Goal: Check status: Check status

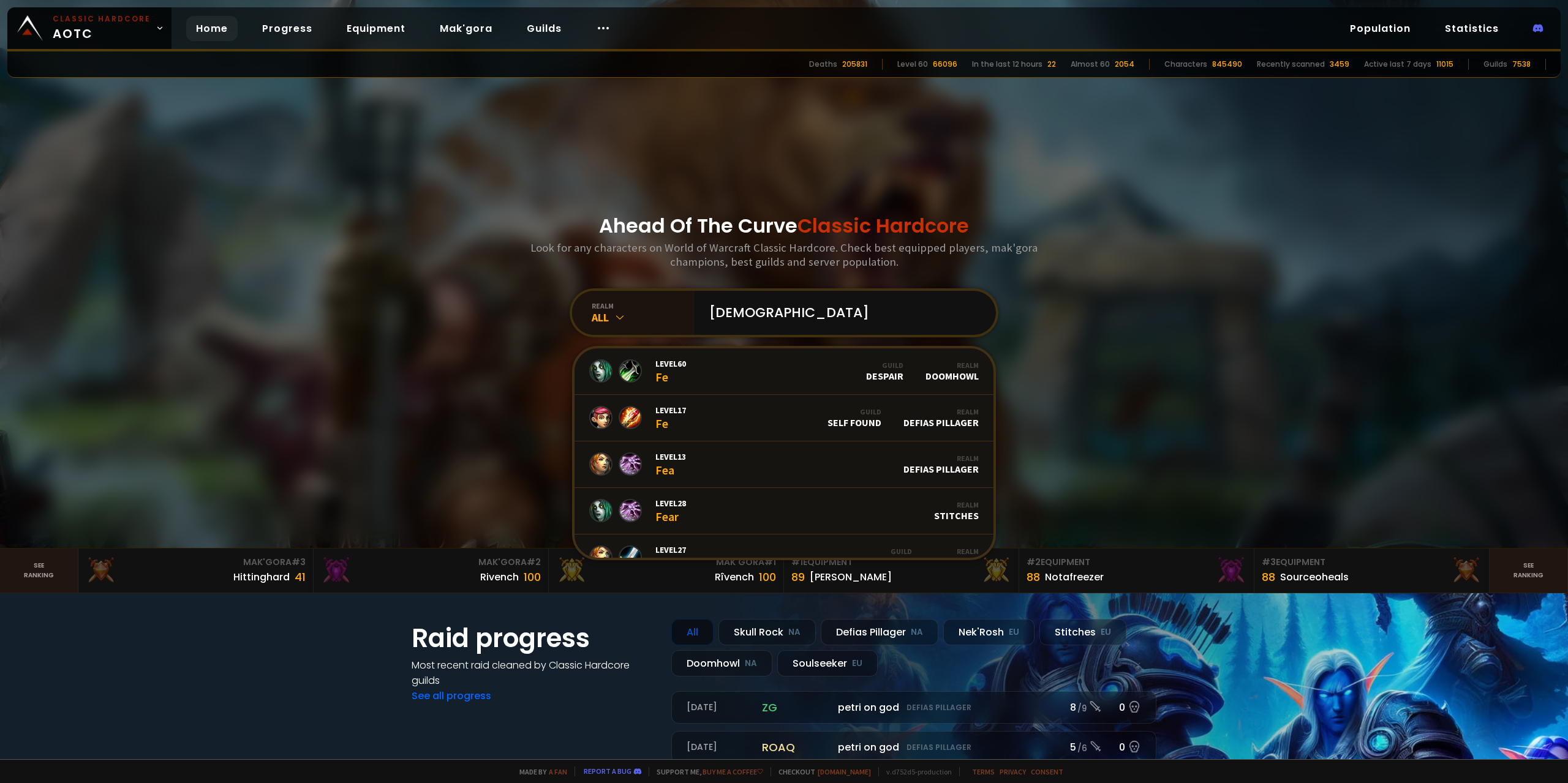
type input "feîx"
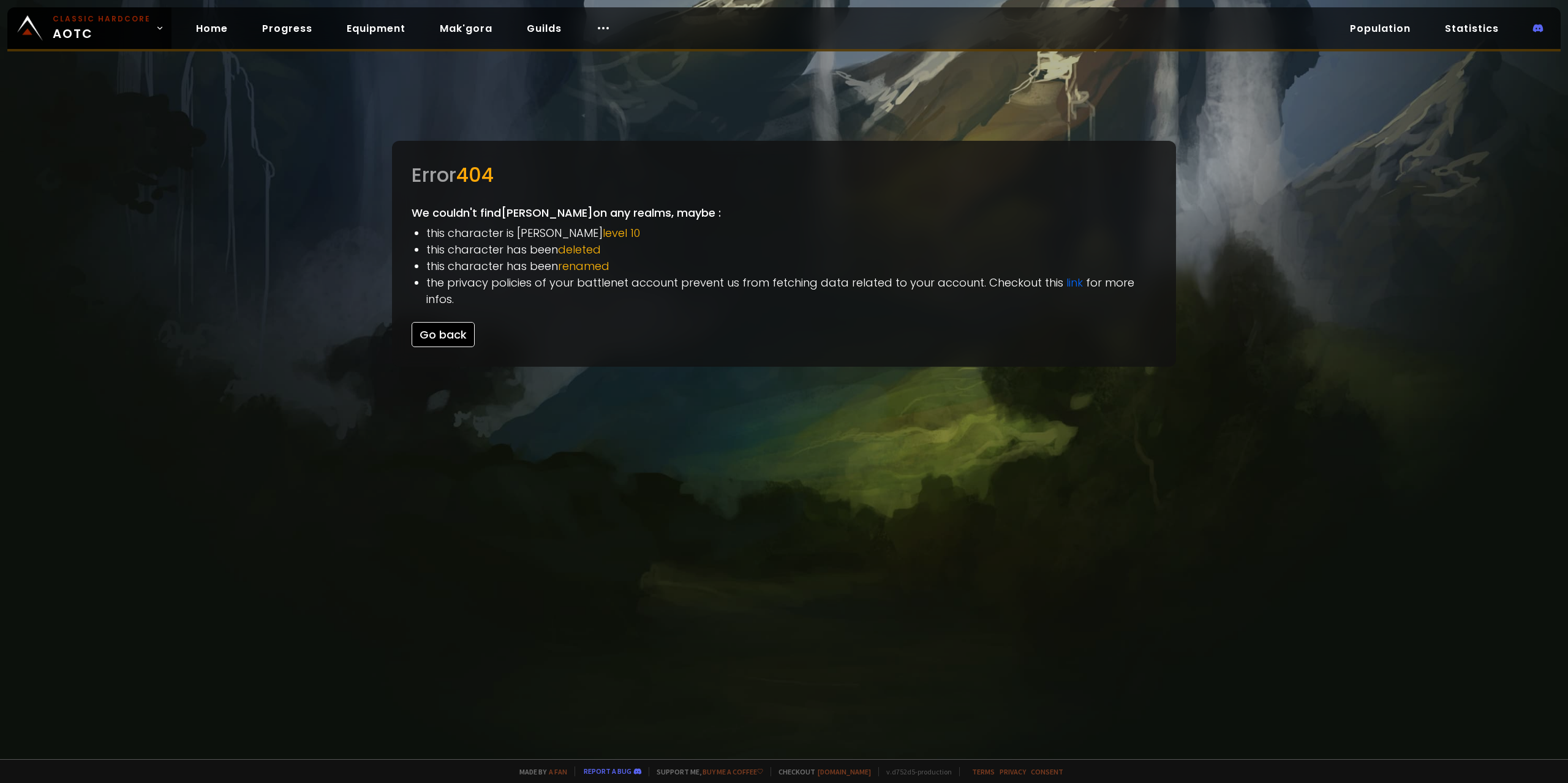
click at [447, 322] on button "Go back" at bounding box center [443, 334] width 63 height 25
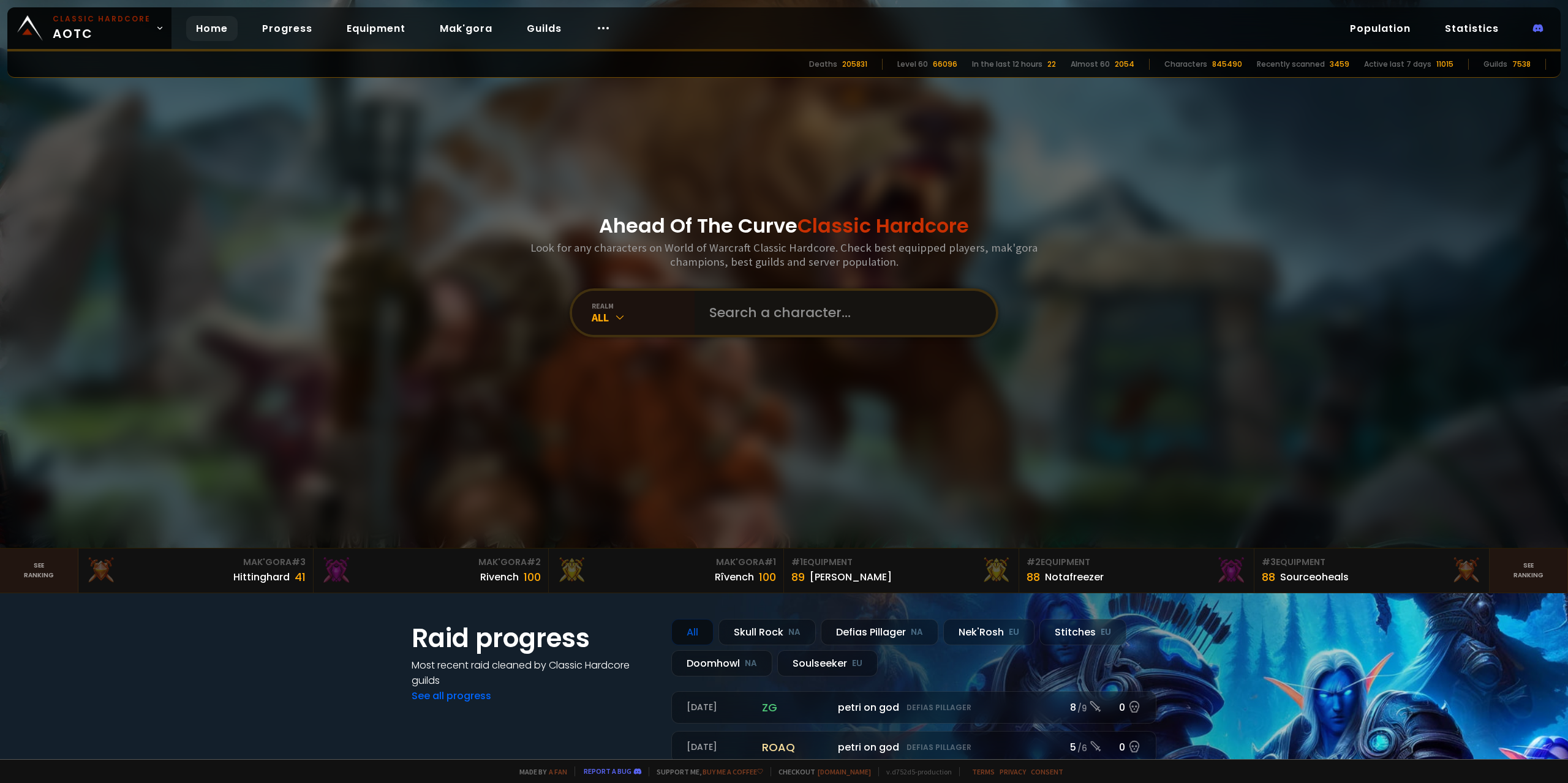
click at [732, 311] on input "text" at bounding box center [841, 313] width 279 height 44
click at [641, 315] on div "All" at bounding box center [643, 317] width 103 height 14
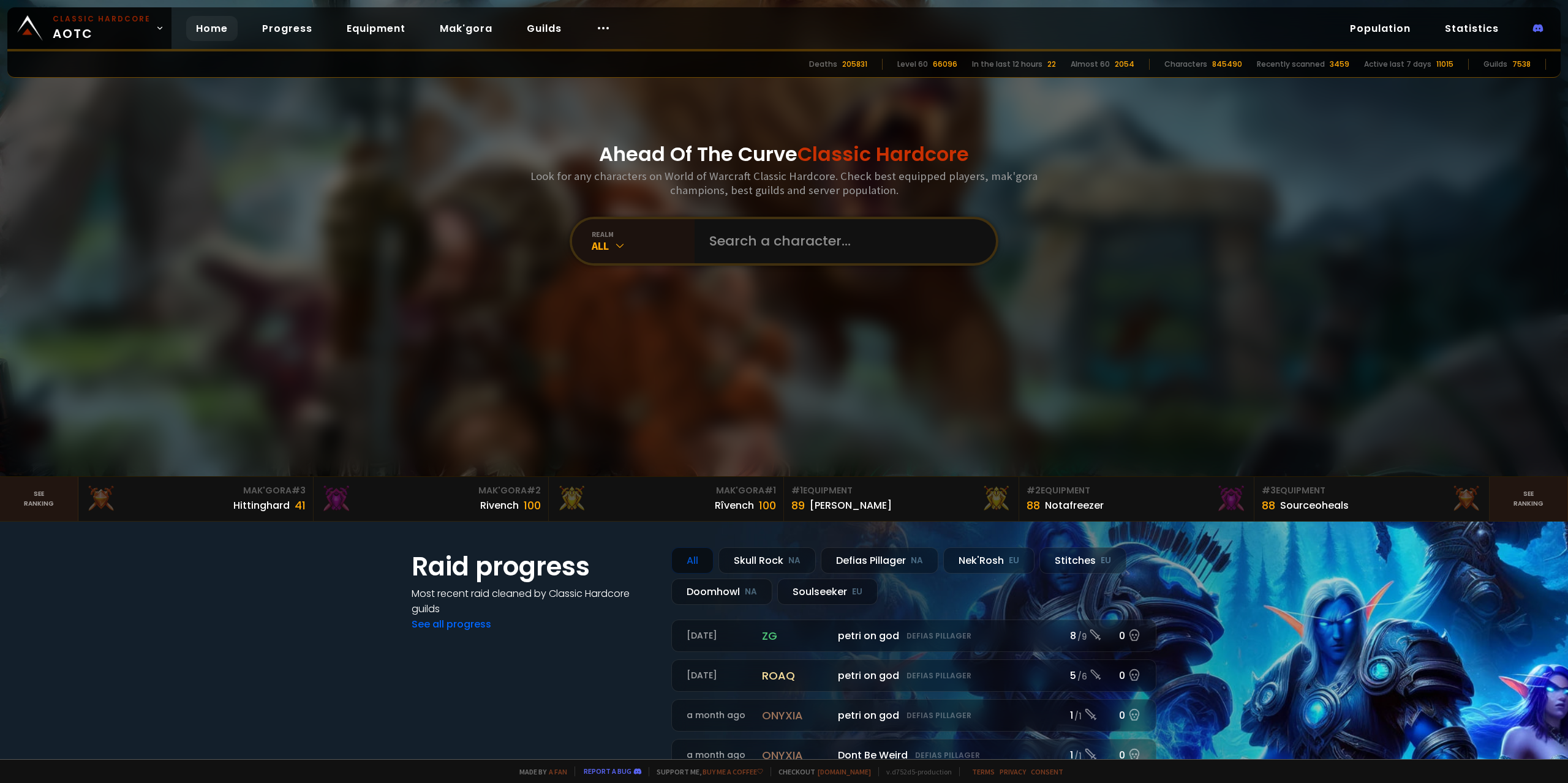
scroll to position [74, 0]
click at [629, 258] on div "realm All" at bounding box center [633, 240] width 123 height 44
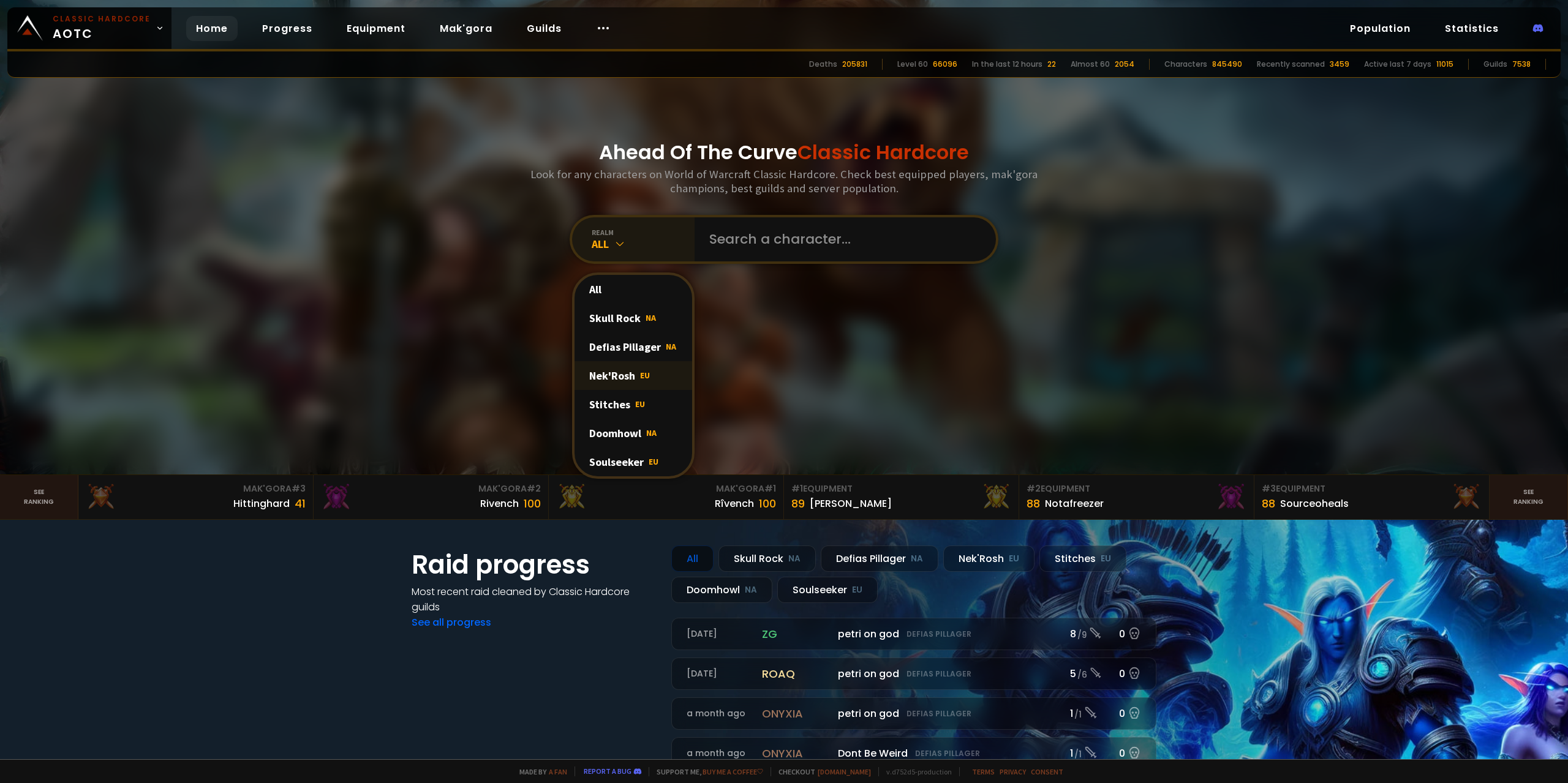
click at [627, 381] on div "Nek'Rosh EU" at bounding box center [634, 376] width 118 height 29
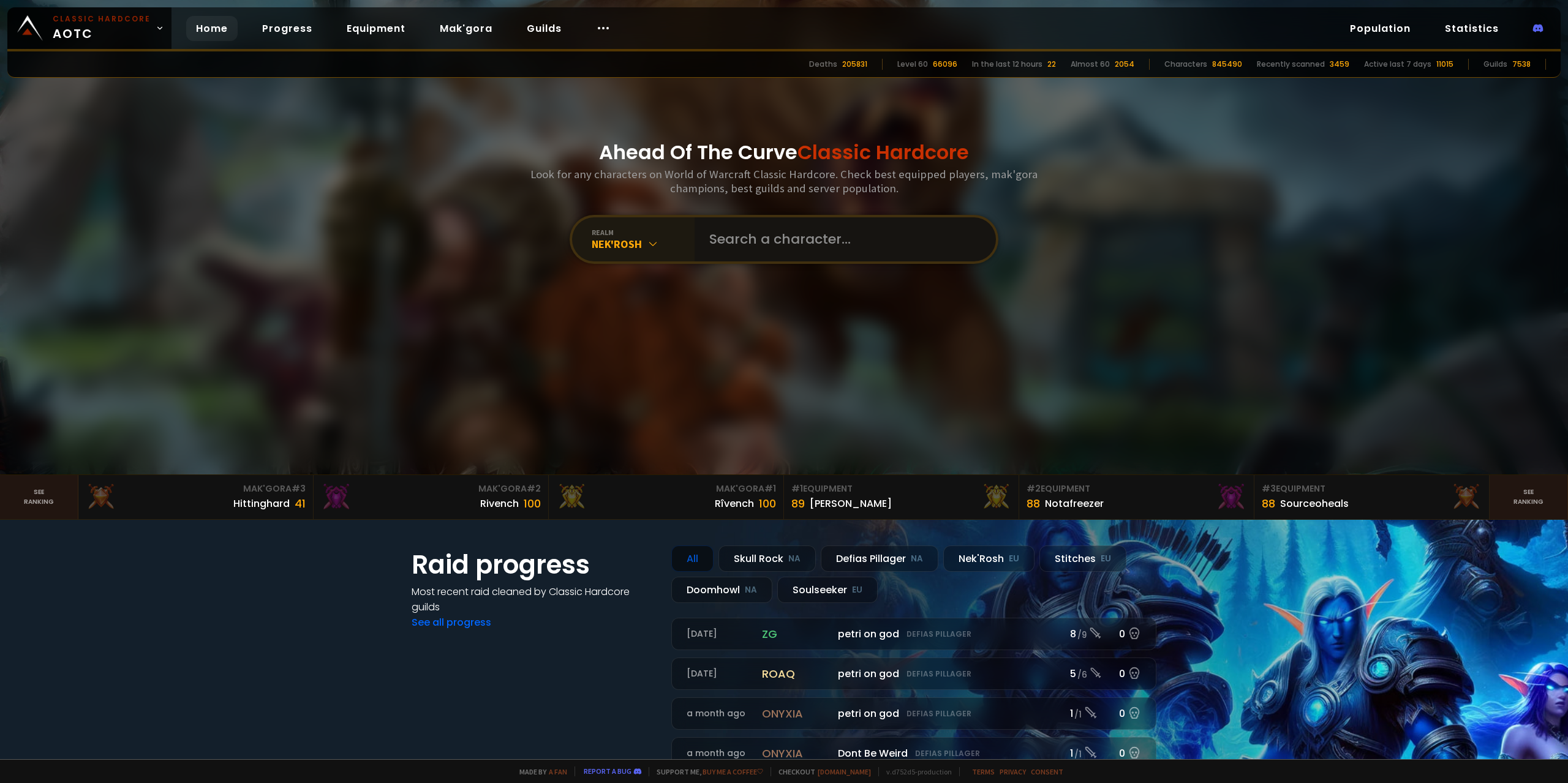
drag, startPoint x: 787, startPoint y: 254, endPoint x: 786, endPoint y: 246, distance: 8.1
click at [787, 250] on input "text" at bounding box center [841, 240] width 279 height 44
type input "feix"
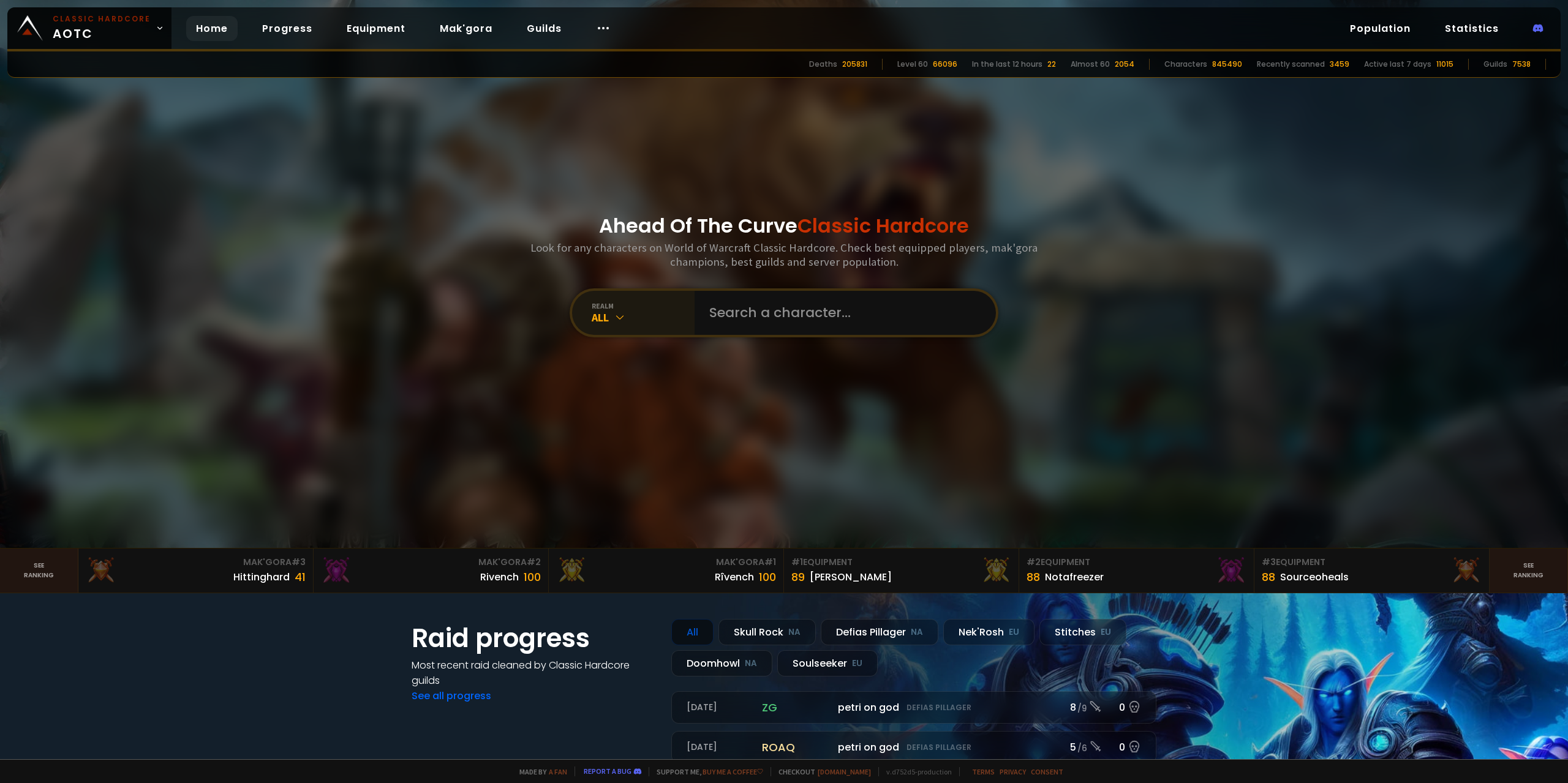
click at [645, 313] on div "All" at bounding box center [643, 317] width 103 height 14
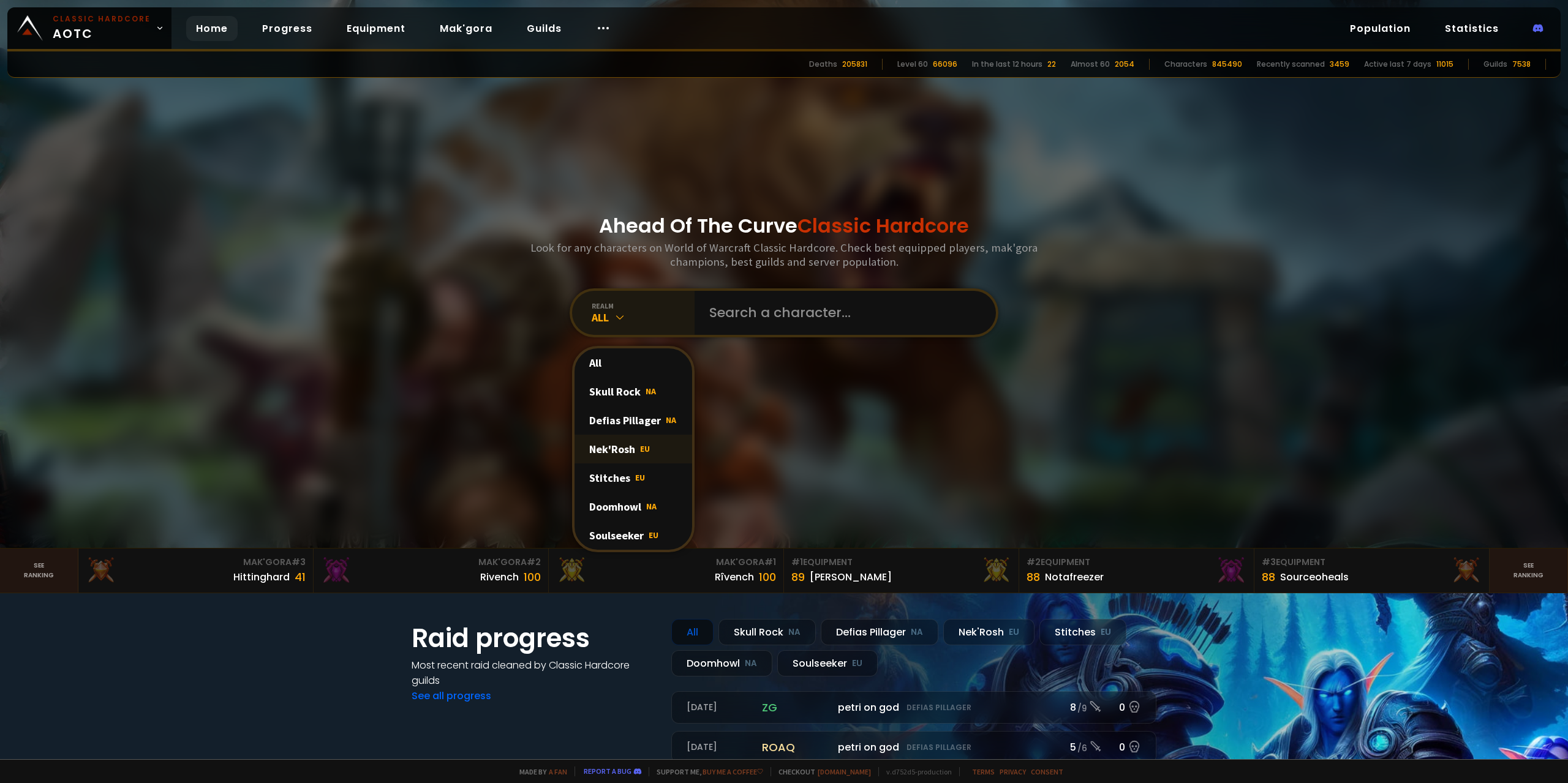
click at [649, 454] on span "EU" at bounding box center [645, 449] width 10 height 11
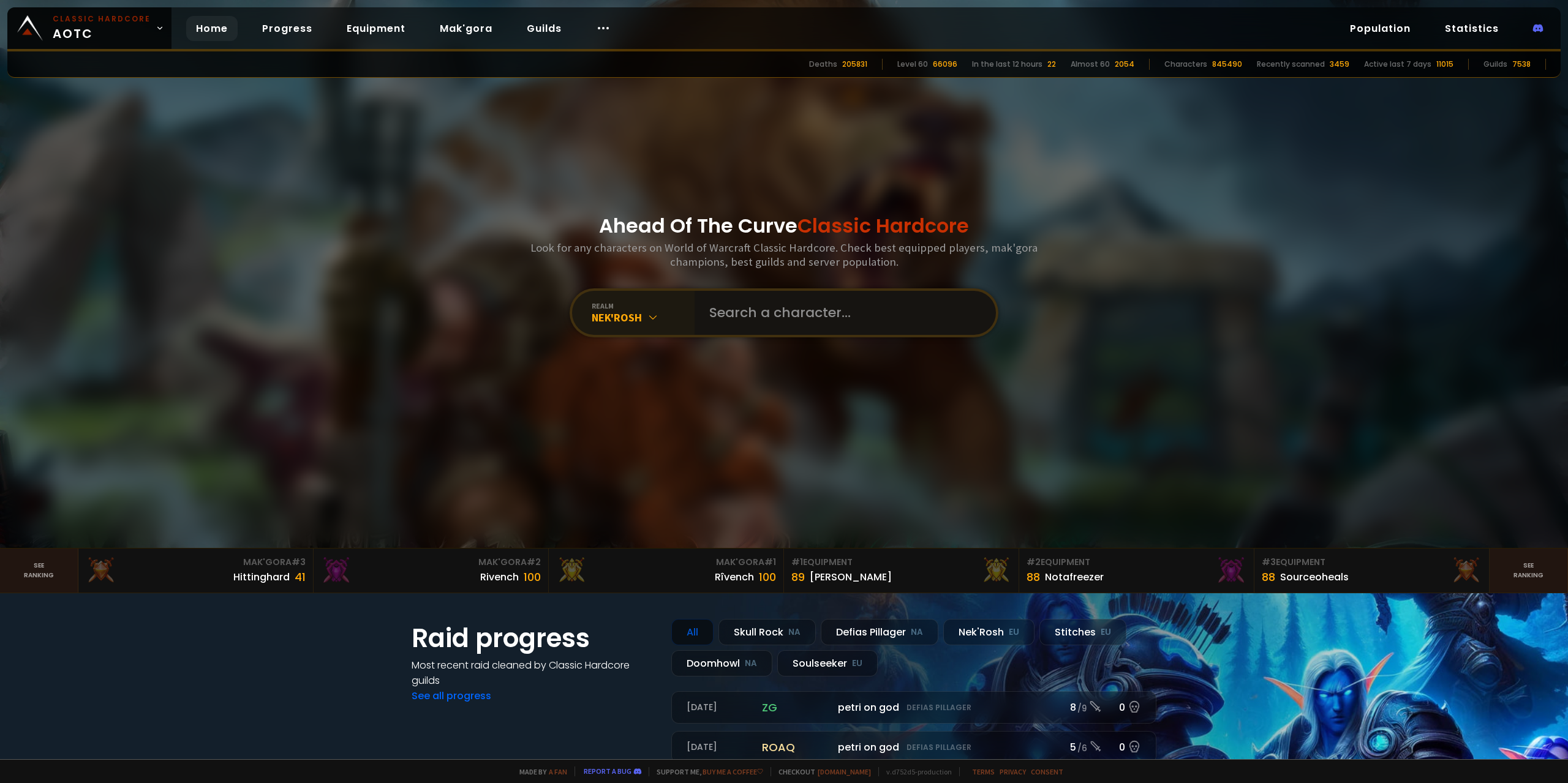
click at [773, 313] on input "text" at bounding box center [841, 313] width 279 height 44
type input "feix"
click at [638, 322] on div "All" at bounding box center [643, 317] width 103 height 14
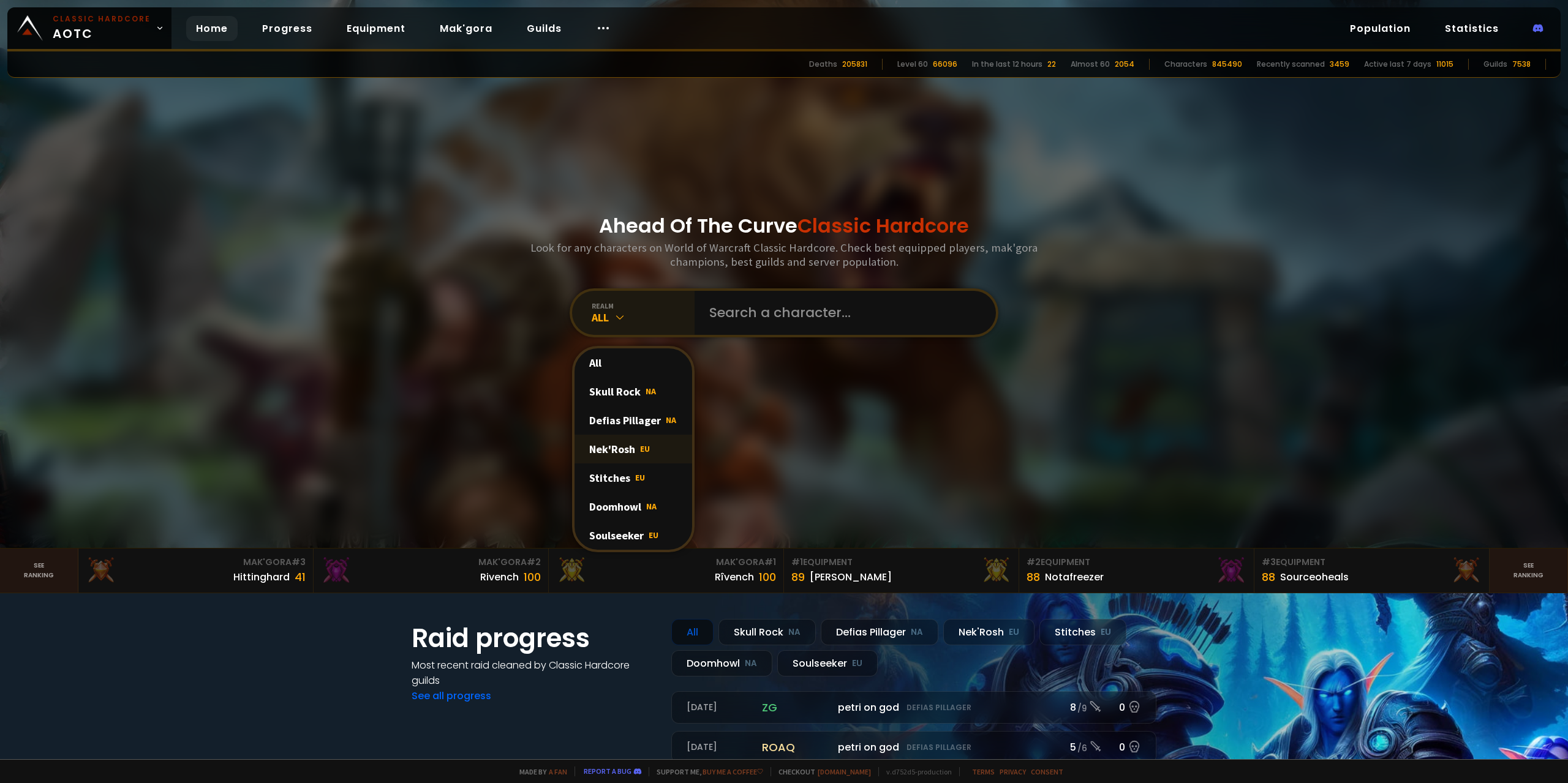
click at [637, 453] on div "Nek'Rosh EU" at bounding box center [634, 449] width 118 height 29
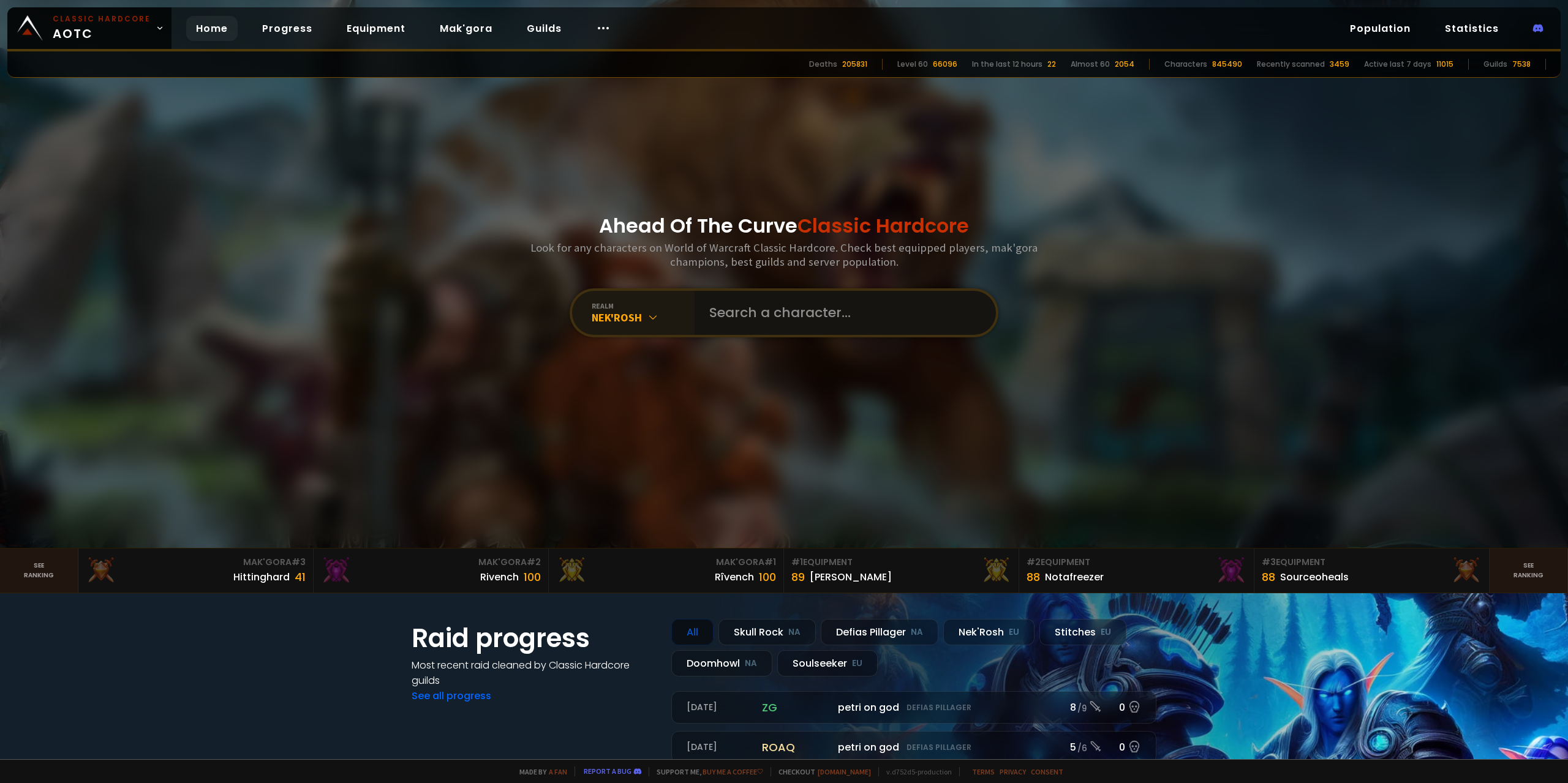
click at [749, 308] on input "text" at bounding box center [841, 313] width 279 height 44
type input "feîx"
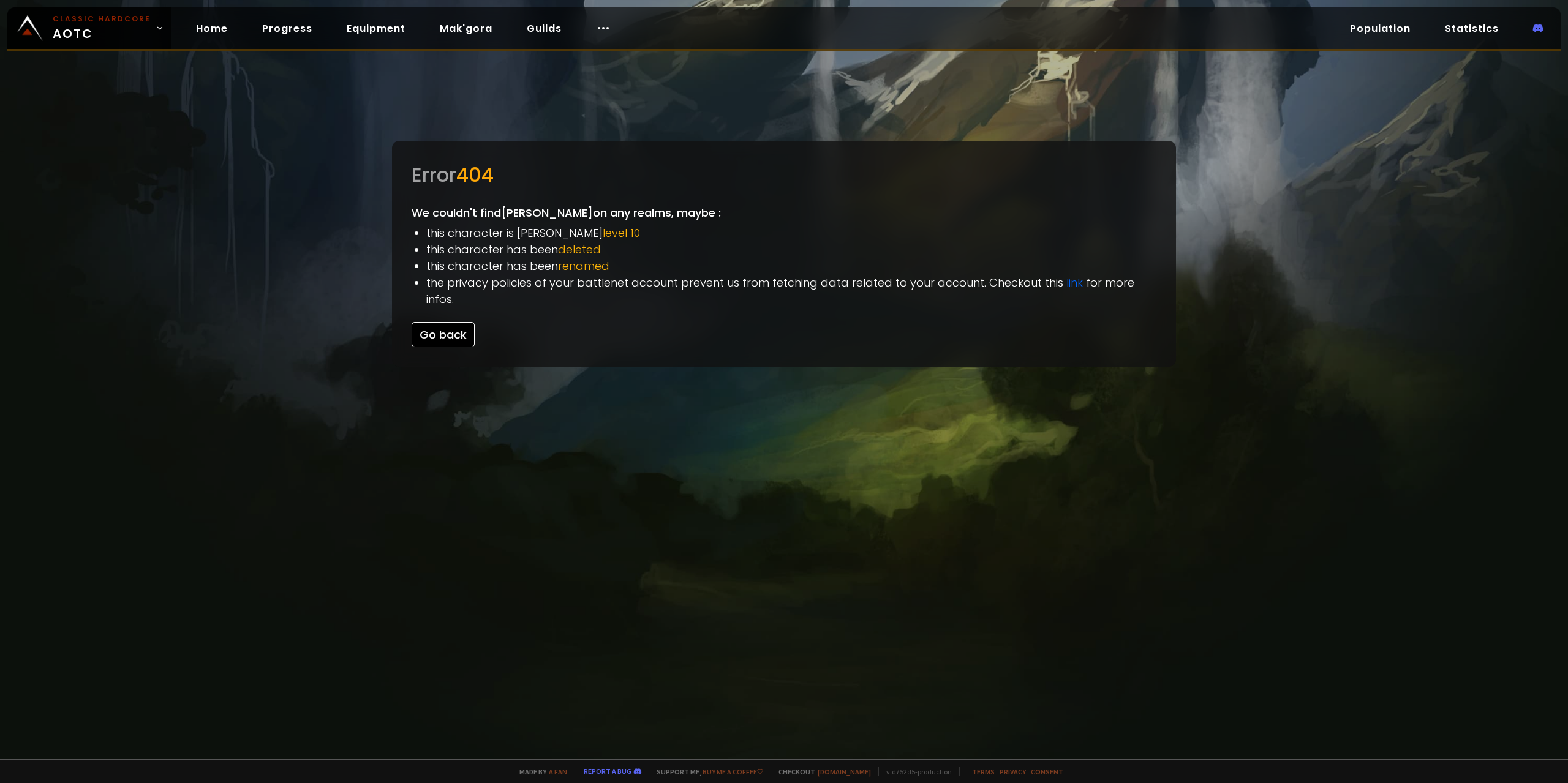
click at [439, 322] on button "Go back" at bounding box center [443, 334] width 63 height 25
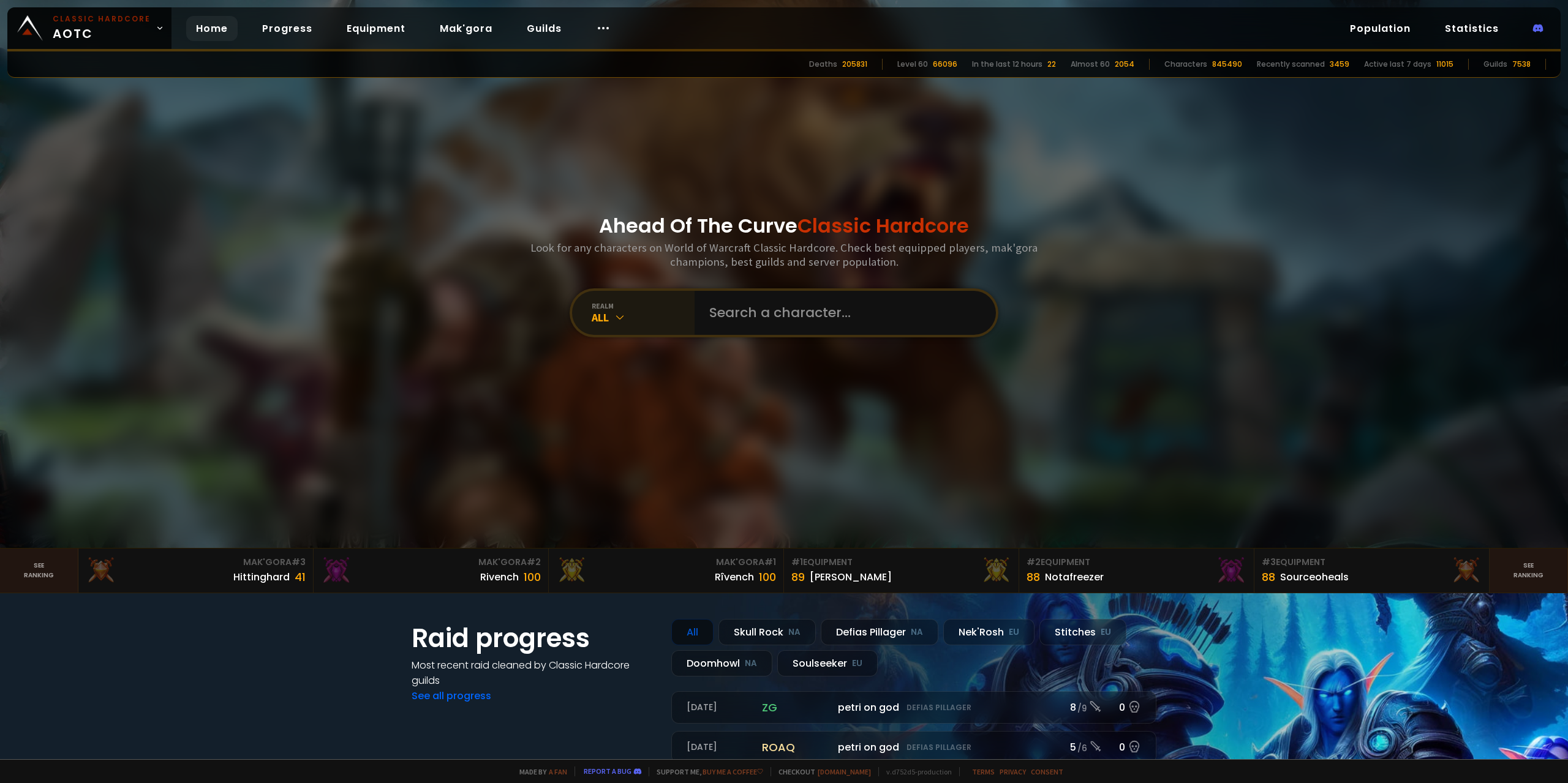
click at [661, 315] on div "All" at bounding box center [643, 317] width 103 height 14
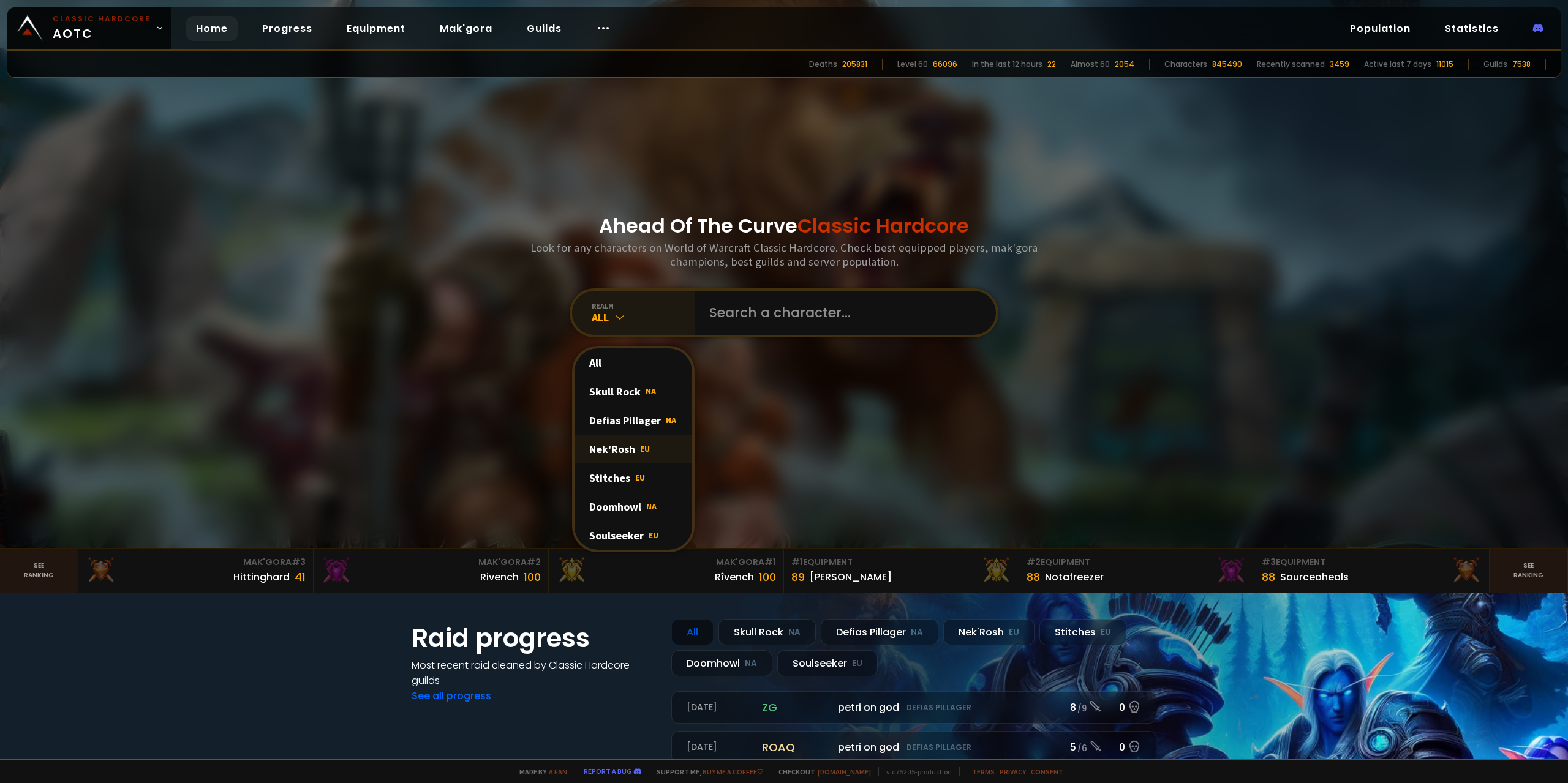
click at [655, 445] on div "Nek'Rosh EU" at bounding box center [634, 449] width 118 height 29
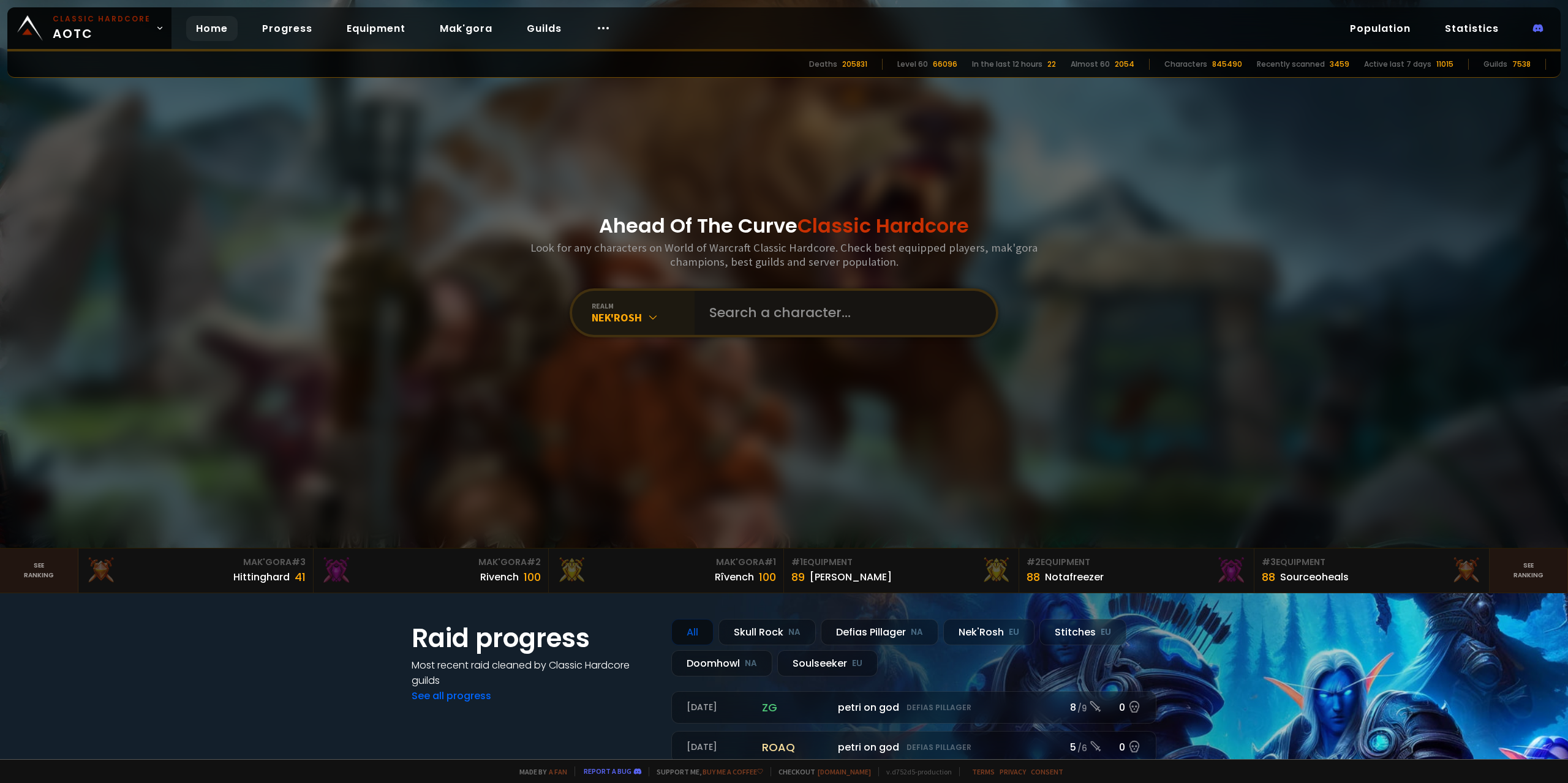
click at [759, 322] on input "text" at bounding box center [841, 313] width 279 height 44
type input "plence"
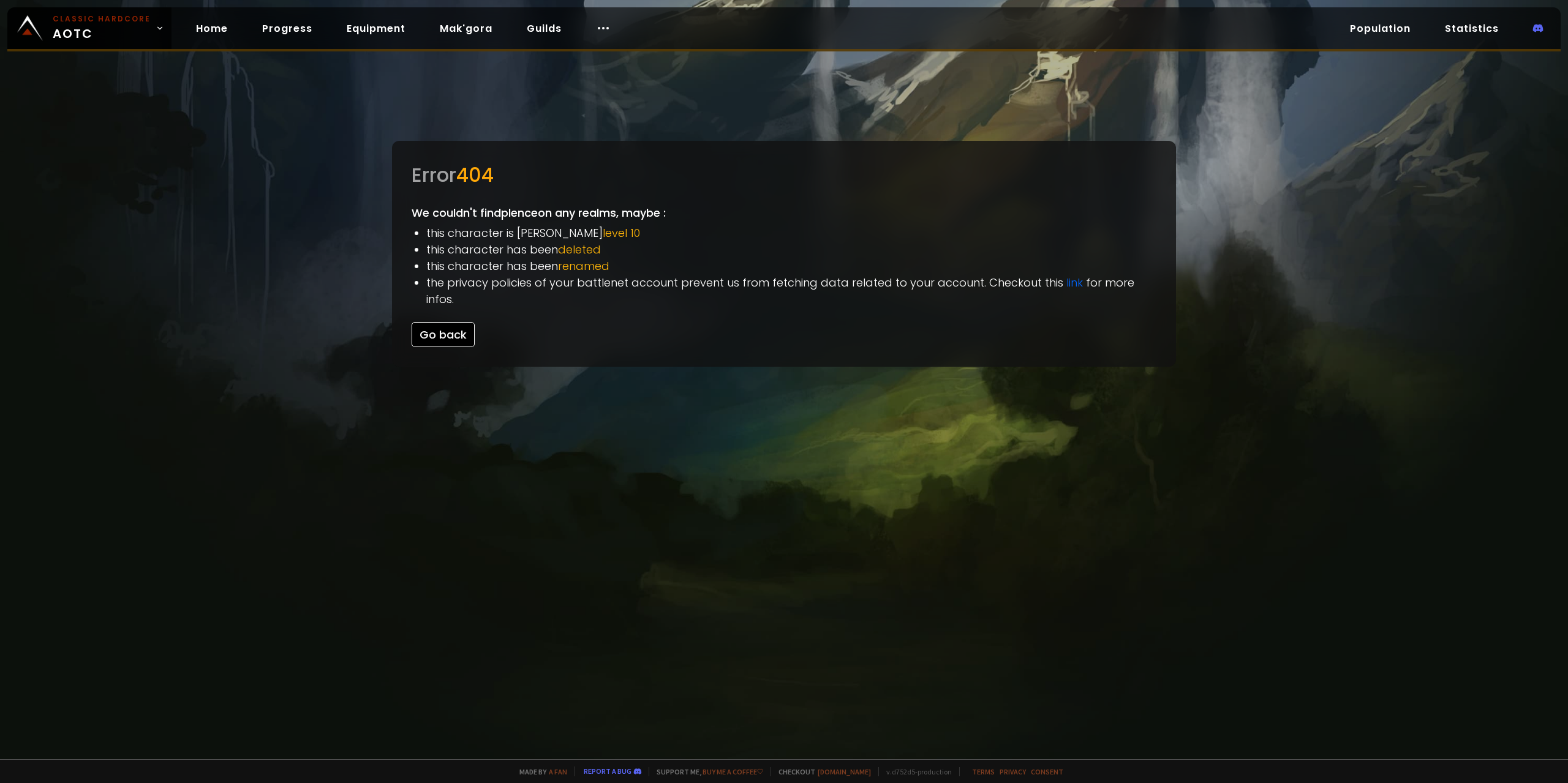
click at [437, 322] on button "Go back" at bounding box center [443, 334] width 63 height 25
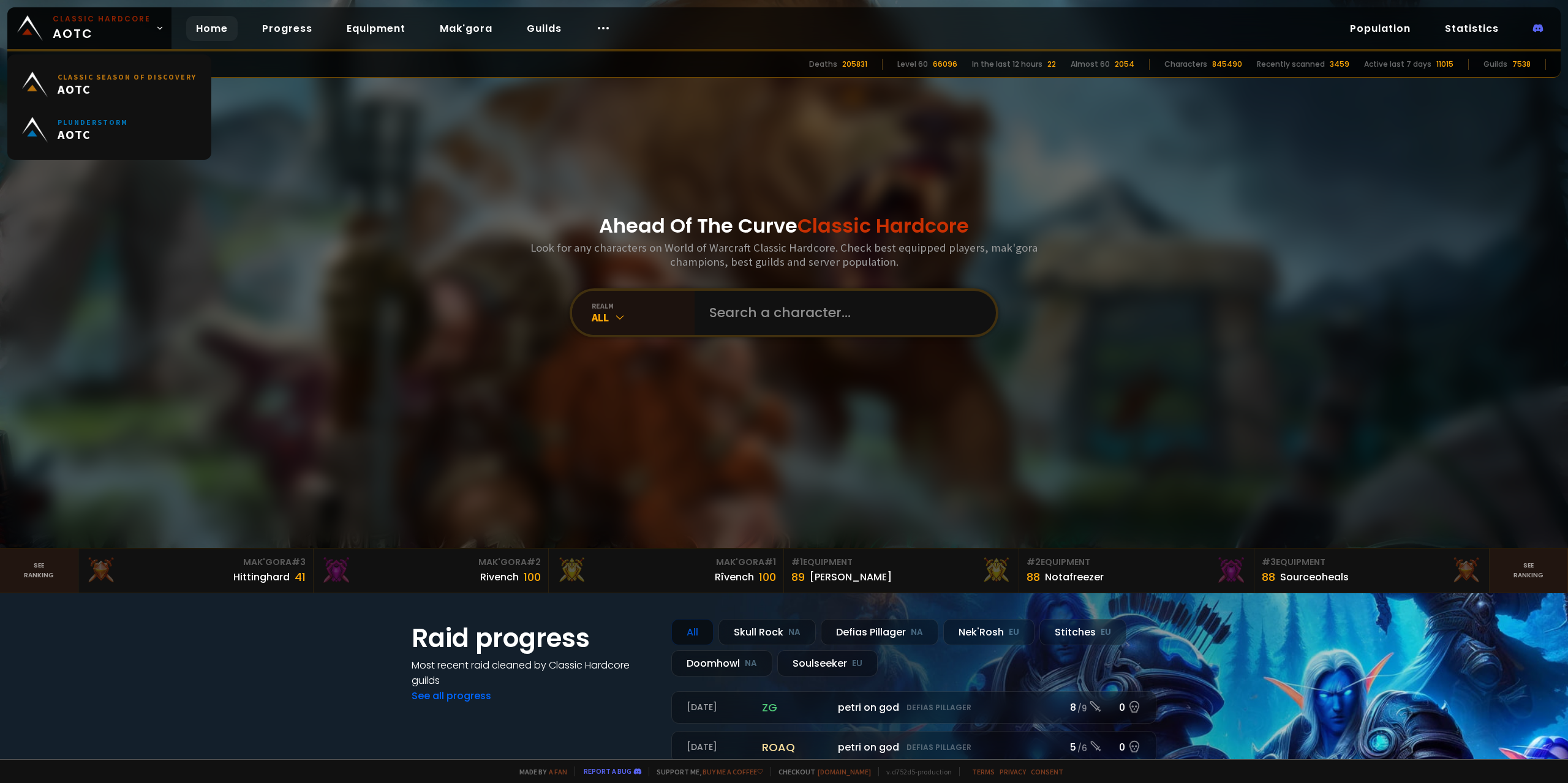
click at [118, 30] on span "Classic Hardcore AOTC" at bounding box center [101, 28] width 98 height 29
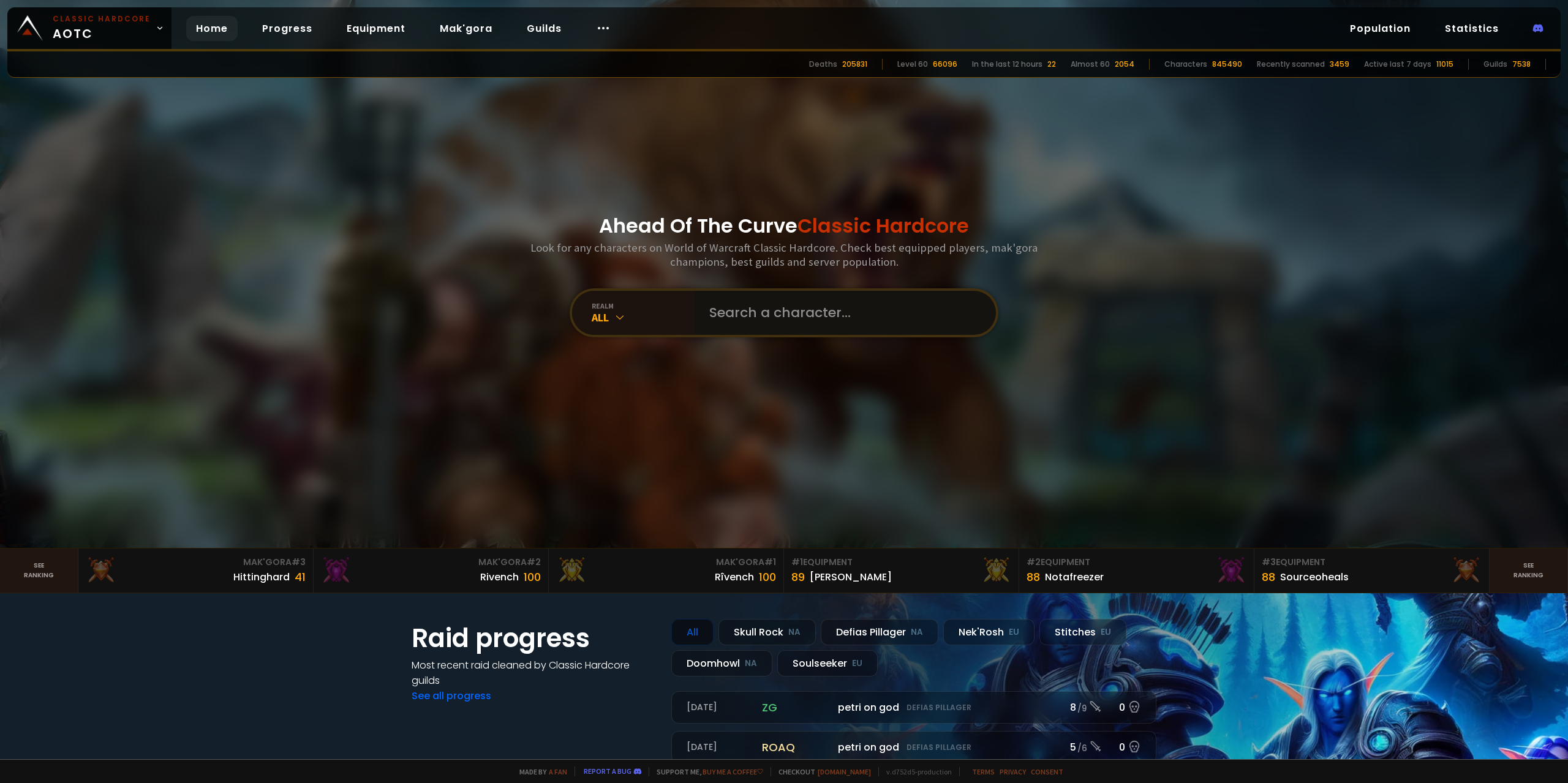
click at [794, 306] on input "text" at bounding box center [841, 313] width 279 height 44
click at [633, 305] on div "realm" at bounding box center [643, 305] width 103 height 9
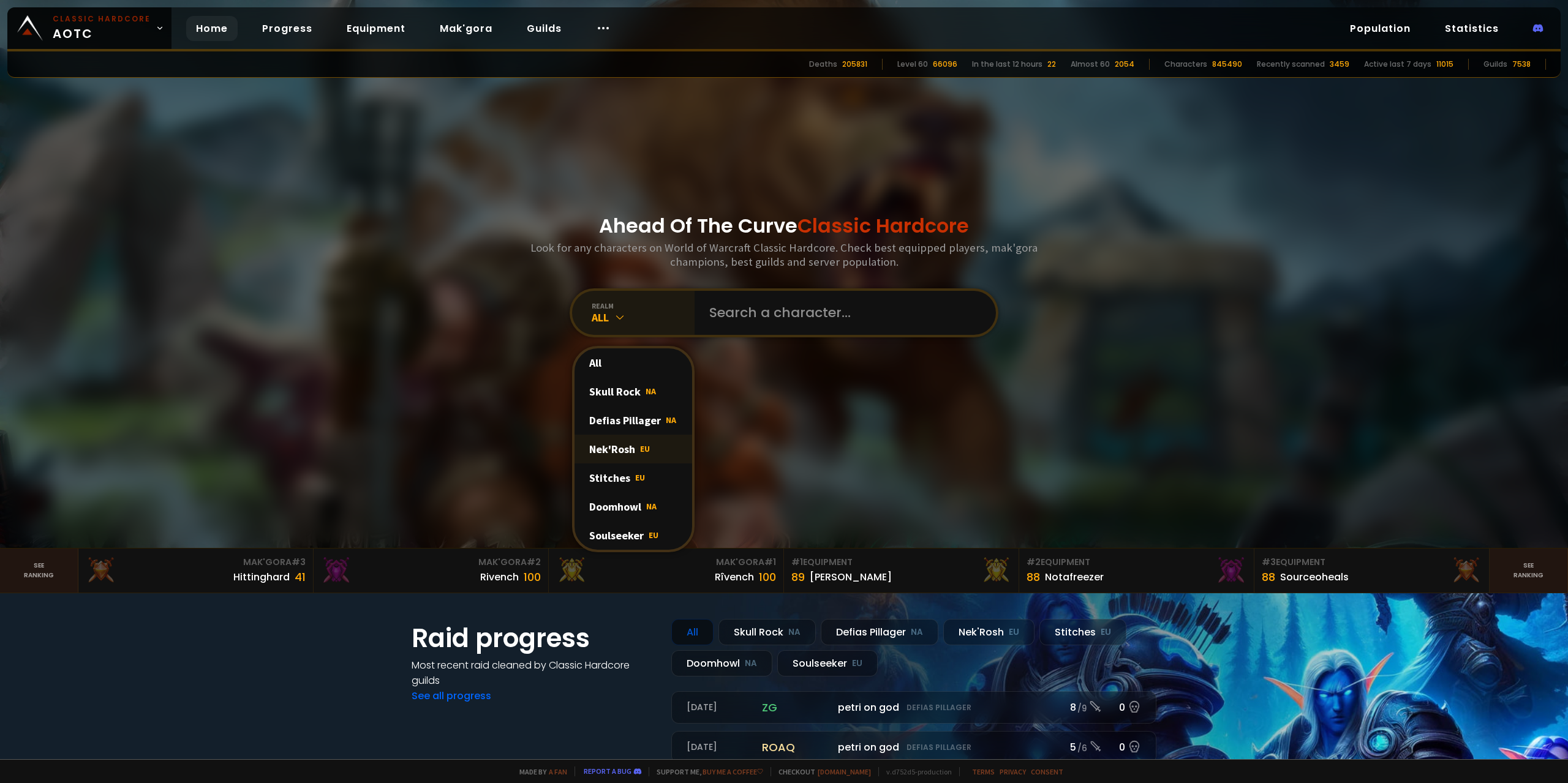
click at [639, 449] on div "Nek'Rosh EU" at bounding box center [634, 449] width 118 height 29
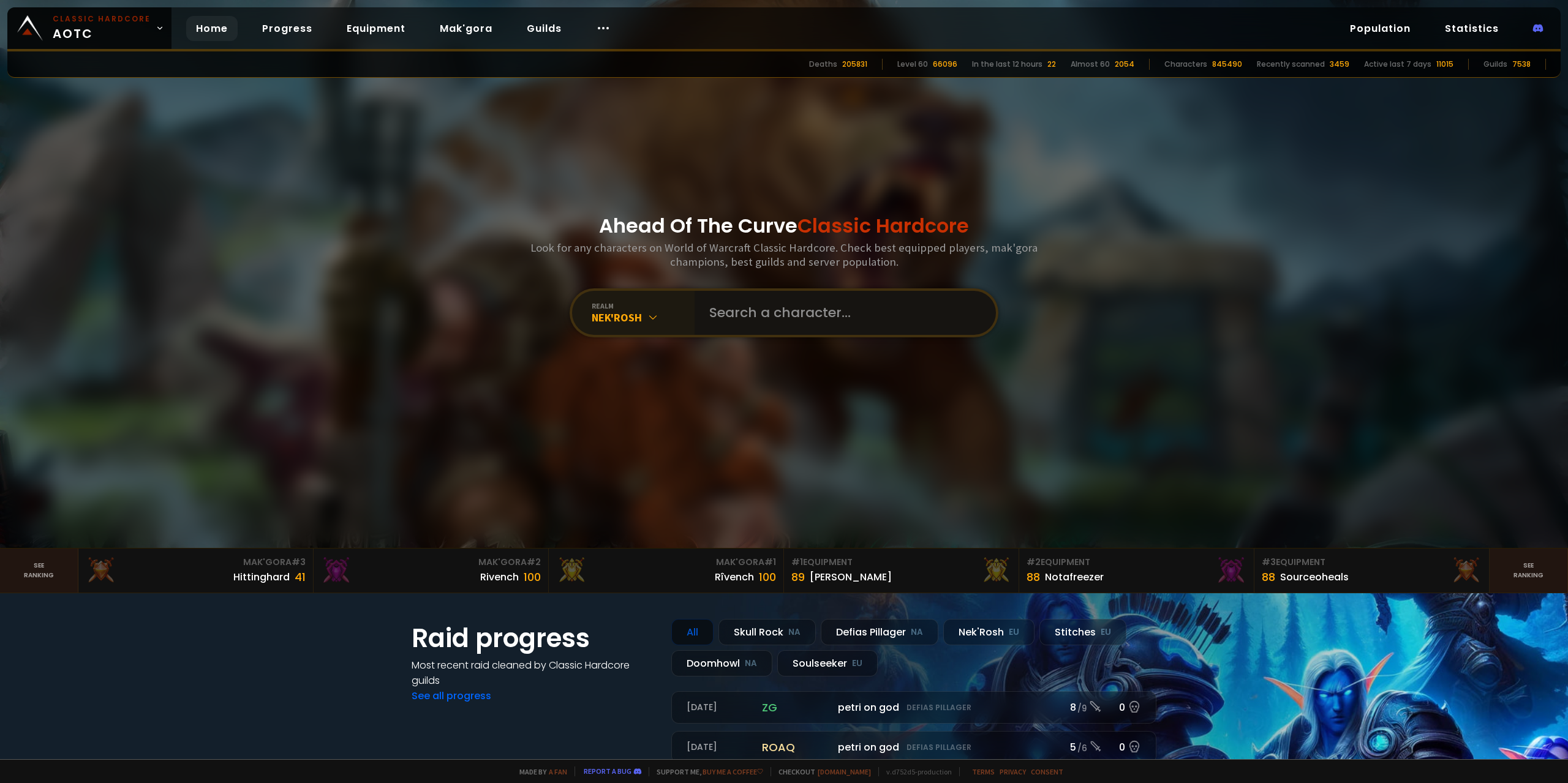
click at [832, 324] on input "text" at bounding box center [841, 313] width 279 height 44
type input "[DEMOGRAPHIC_DATA]"
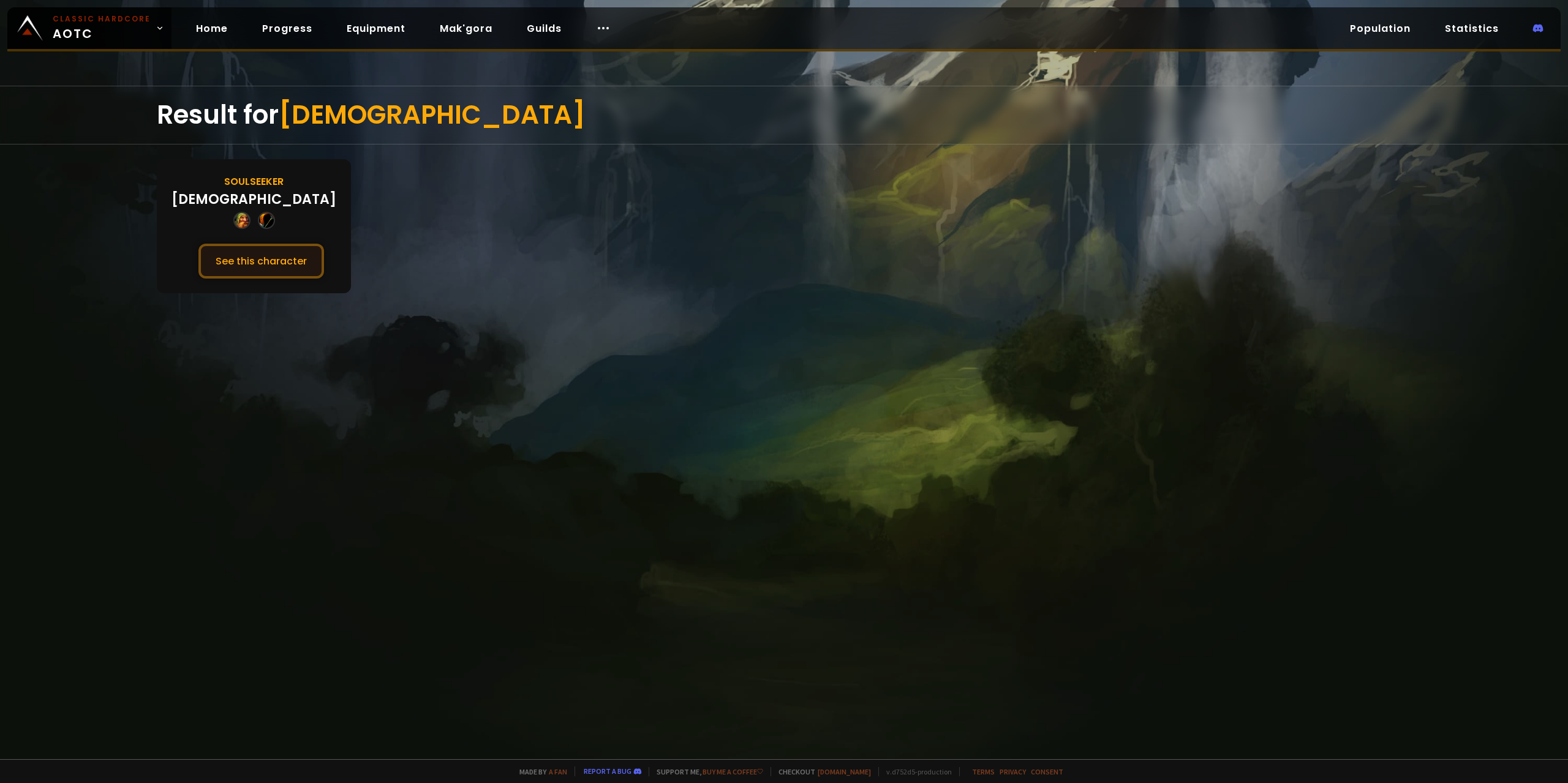
click at [250, 251] on button "See this character" at bounding box center [261, 261] width 125 height 35
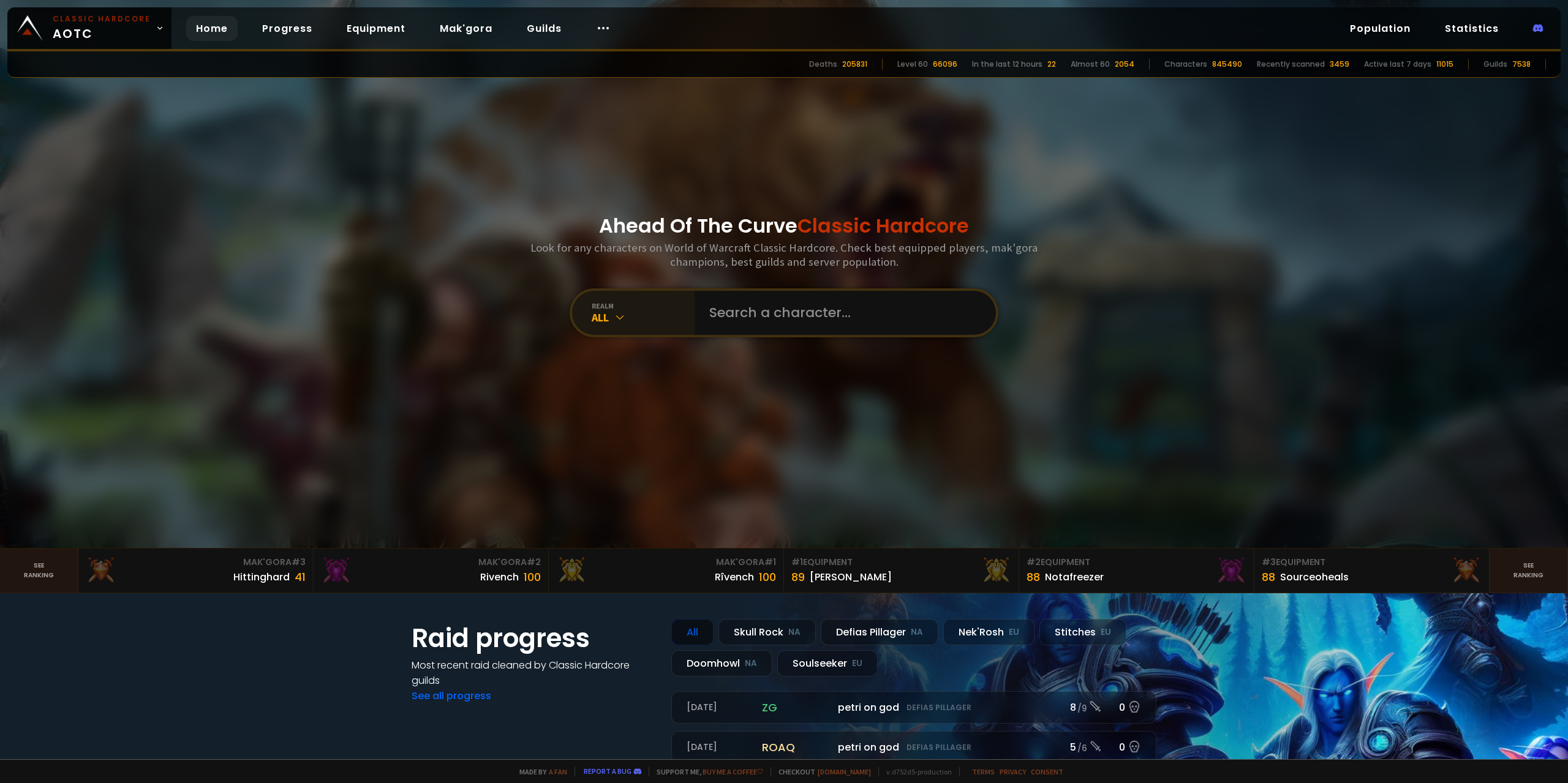
click at [651, 313] on div "All" at bounding box center [643, 317] width 103 height 14
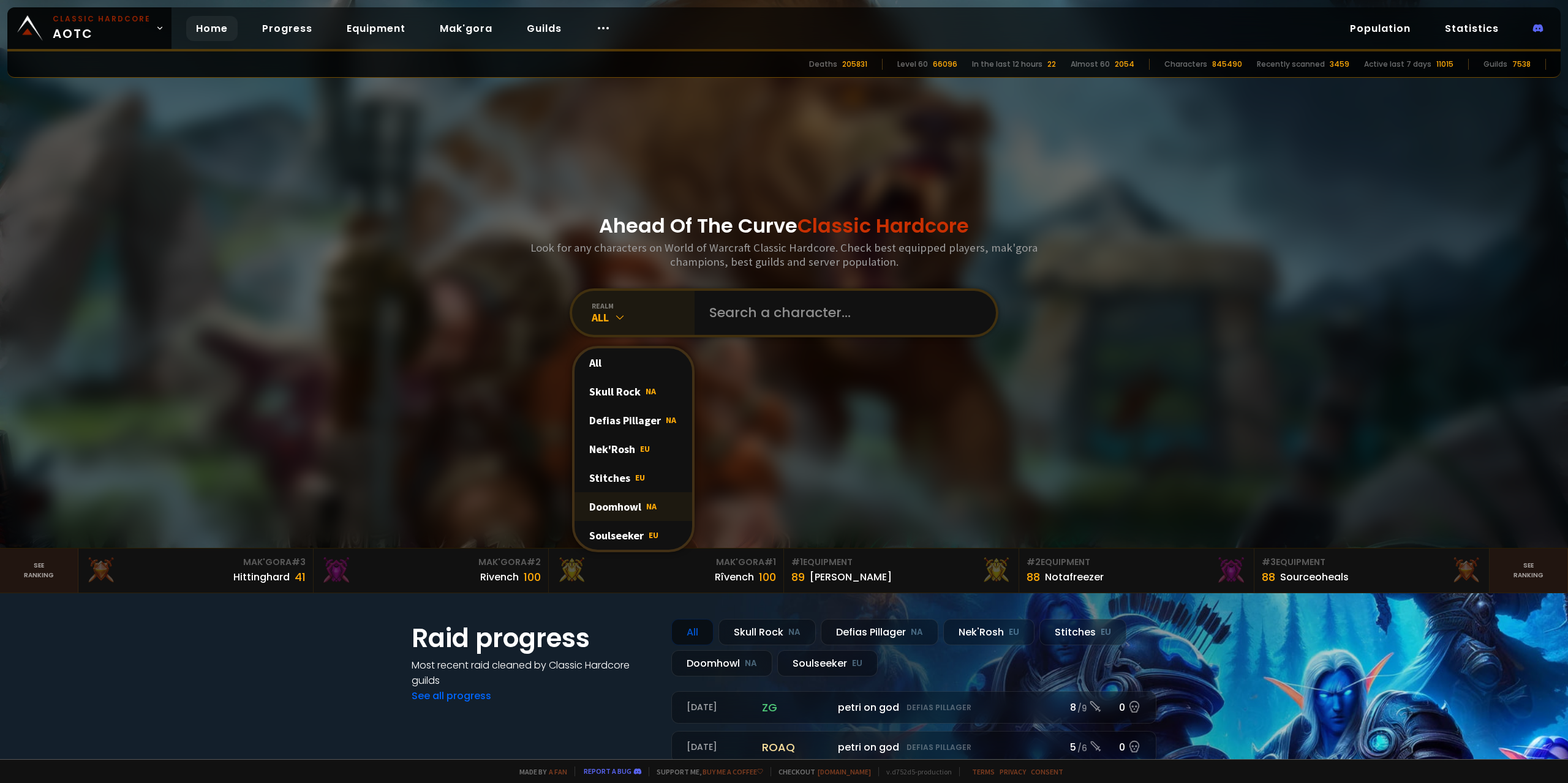
click at [648, 509] on span "NA" at bounding box center [651, 507] width 11 height 11
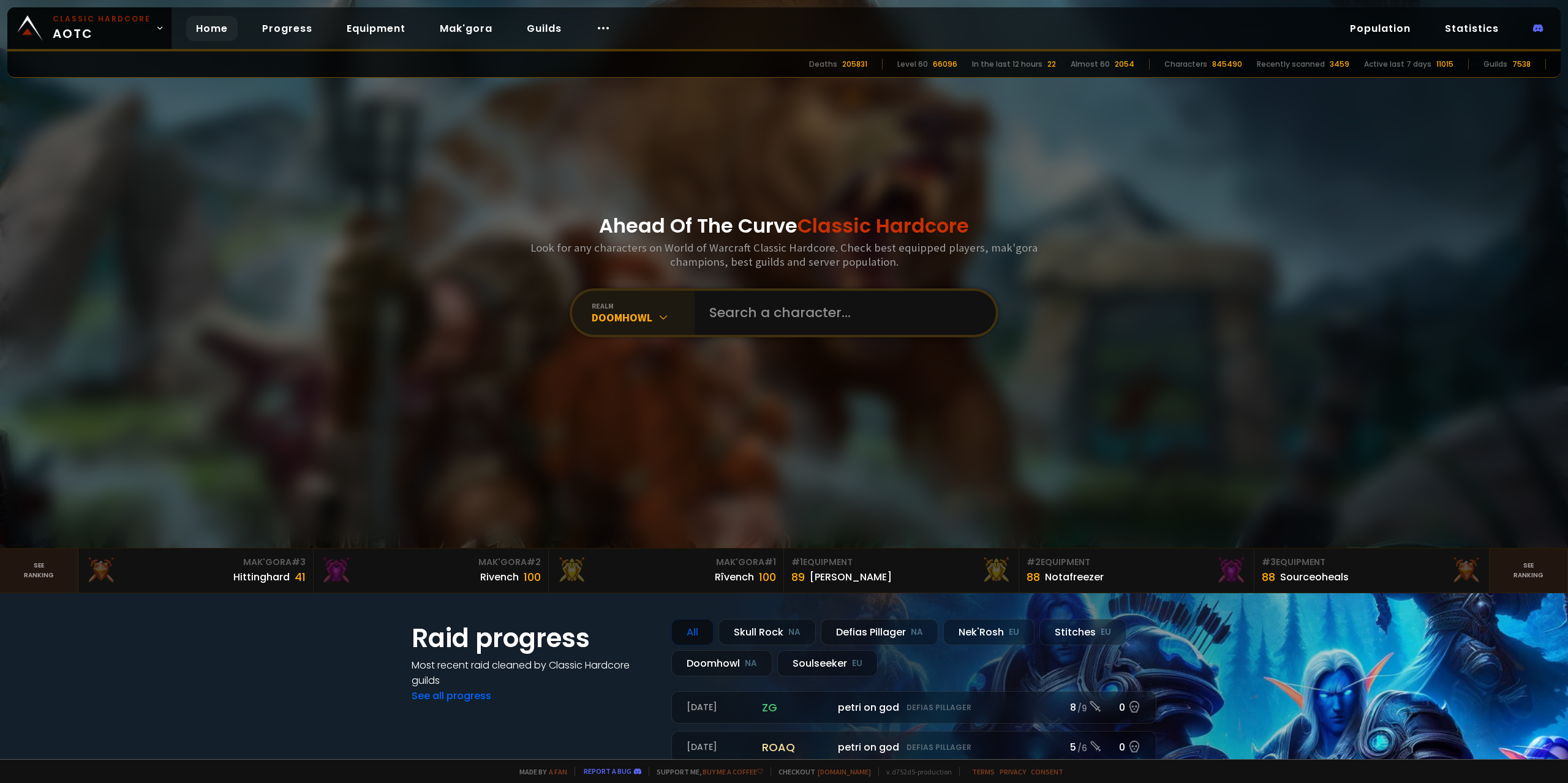
click at [625, 312] on div "Doomhowl" at bounding box center [643, 317] width 103 height 14
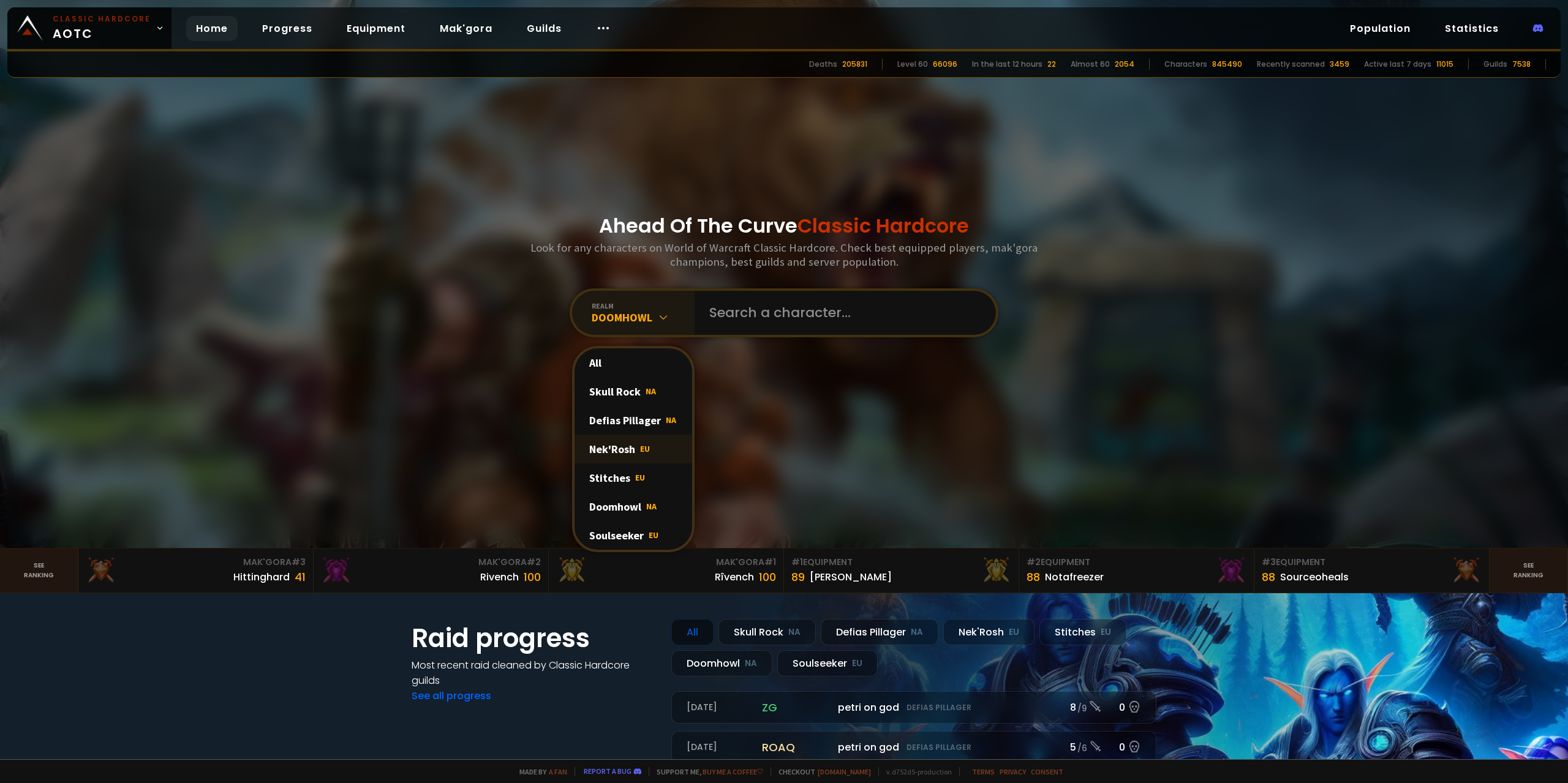
click at [641, 456] on div "Nek'Rosh EU" at bounding box center [634, 449] width 118 height 29
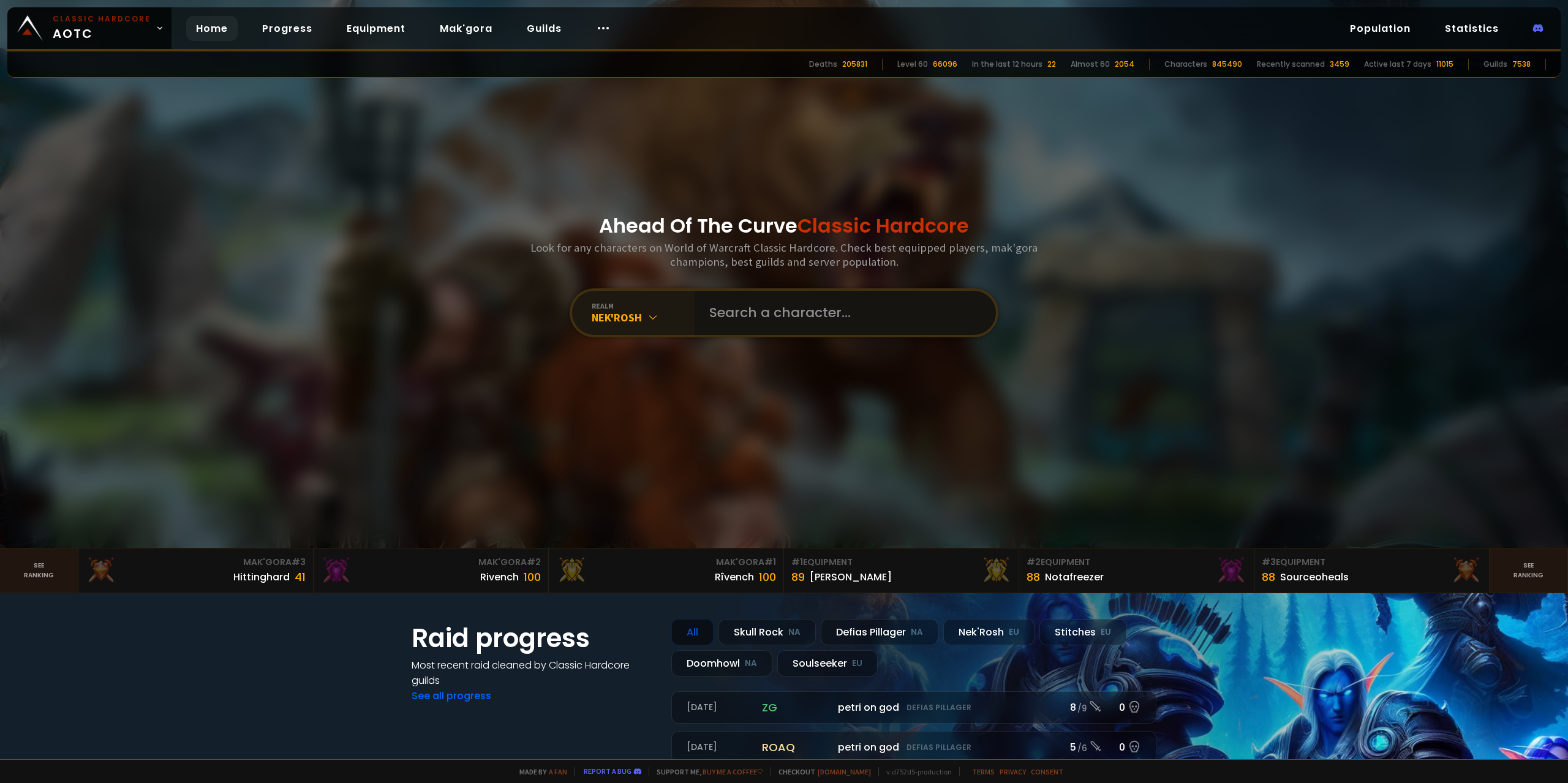
click at [784, 327] on input "text" at bounding box center [841, 313] width 279 height 44
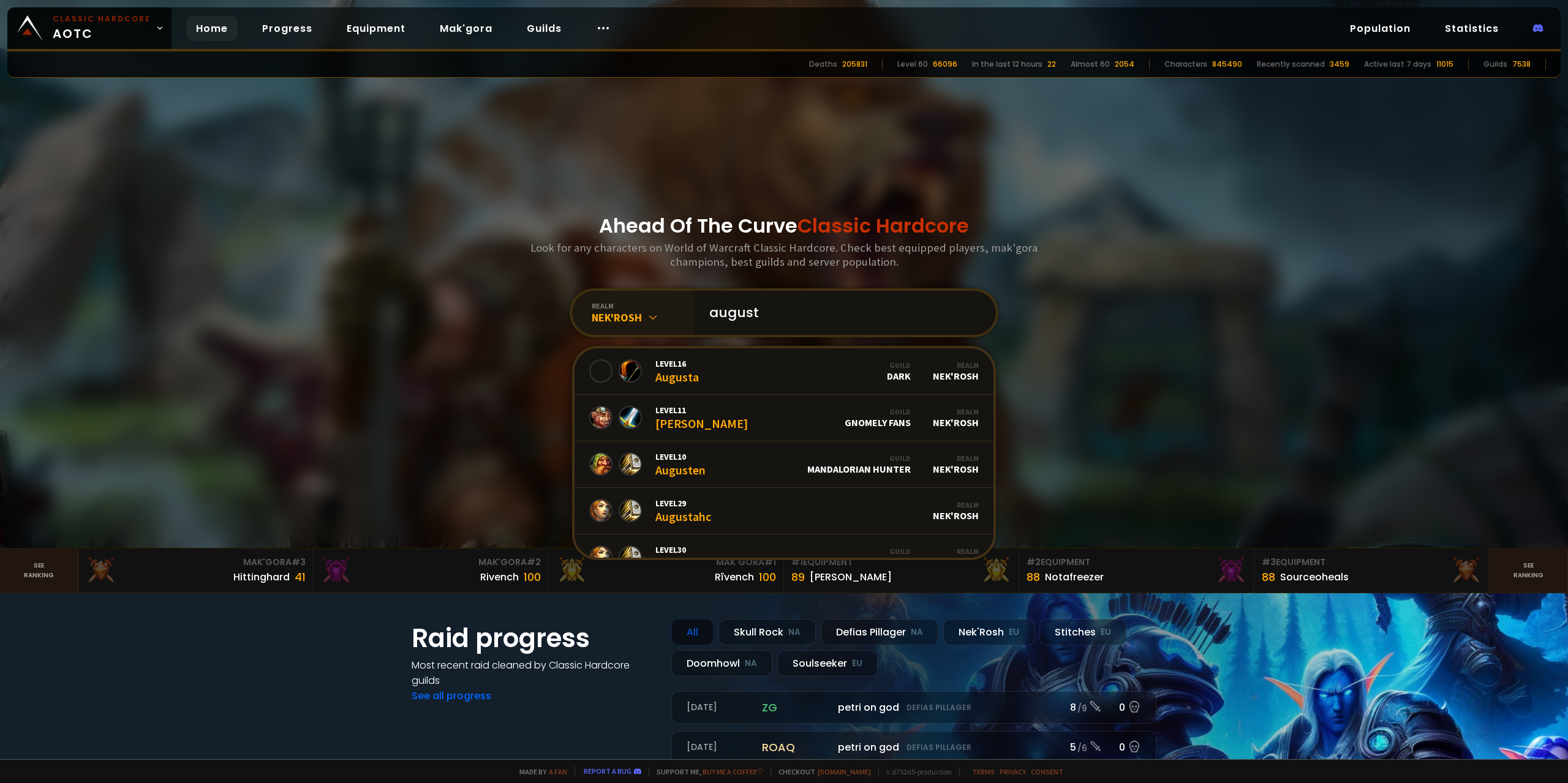
type input "august^j"
